Goal: Task Accomplishment & Management: Use online tool/utility

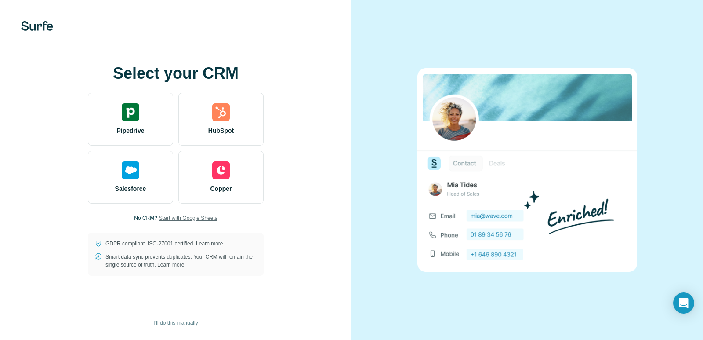
click at [178, 220] on span "Start with Google Sheets" at bounding box center [188, 218] width 58 height 8
